Goal: Task Accomplishment & Management: Use online tool/utility

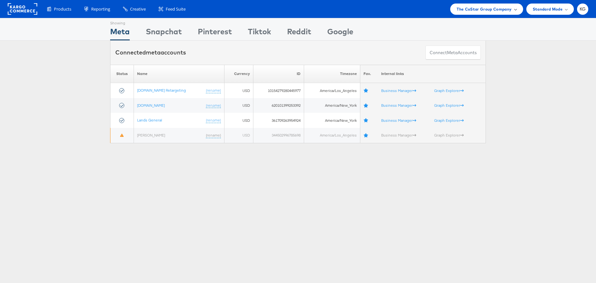
click at [464, 12] on span "The CoStar Group Company" at bounding box center [483, 9] width 55 height 7
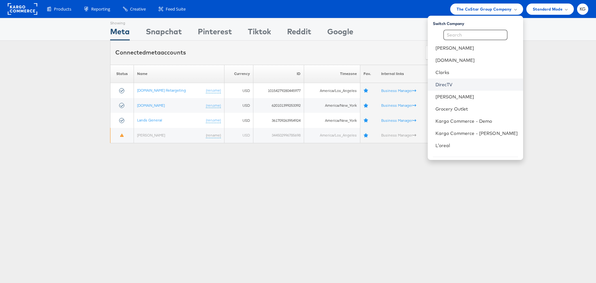
click at [466, 83] on link "DirecTV" at bounding box center [476, 85] width 82 height 6
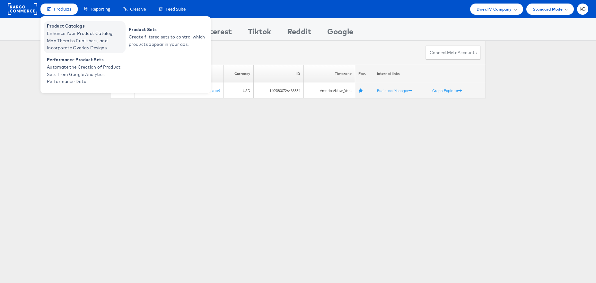
click at [68, 32] on span "Enhance Your Product Catalog, Map Them to Publishers, and Incorporate Overlay D…" at bounding box center [85, 41] width 77 height 22
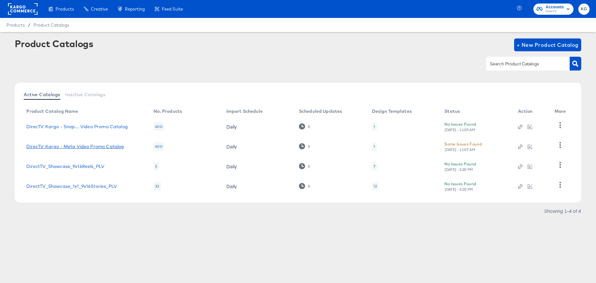
click at [107, 145] on link "DirecTV Kargo - Meta Video Promo Catalog" at bounding box center [75, 146] width 98 height 5
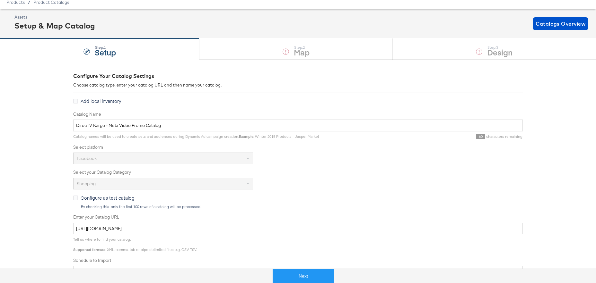
scroll to position [28, 0]
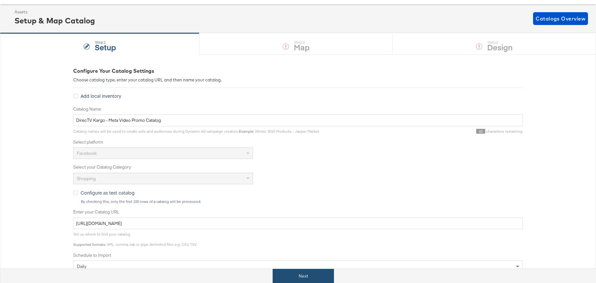
click at [290, 278] on button "Next" at bounding box center [302, 276] width 61 height 14
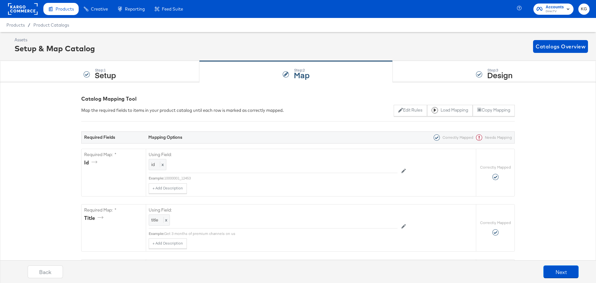
scroll to position [1, 0]
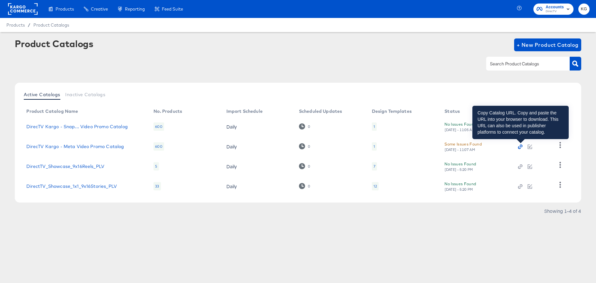
click at [520, 147] on icon "button" at bounding box center [520, 147] width 2 height 2
